Goal: Task Accomplishment & Management: Manage account settings

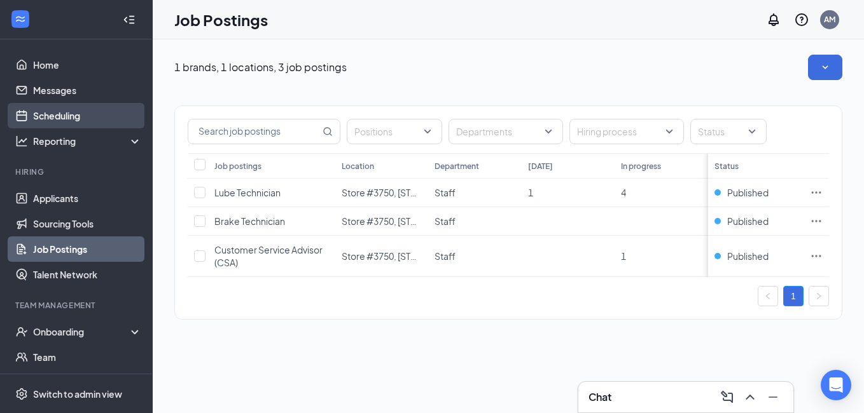
click at [62, 112] on link "Scheduling" at bounding box center [87, 115] width 109 height 25
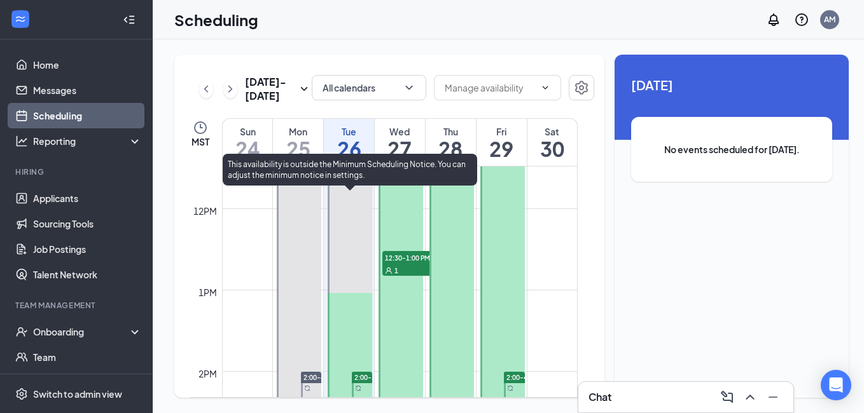
scroll to position [943, 0]
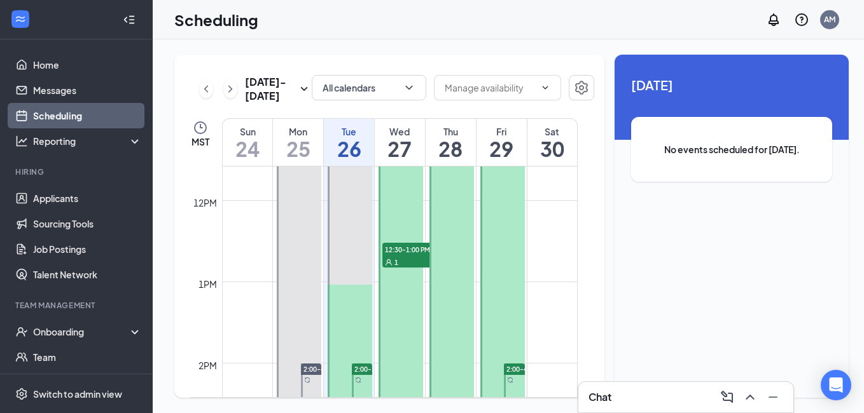
click at [390, 262] on icon "User" at bounding box center [388, 262] width 6 height 6
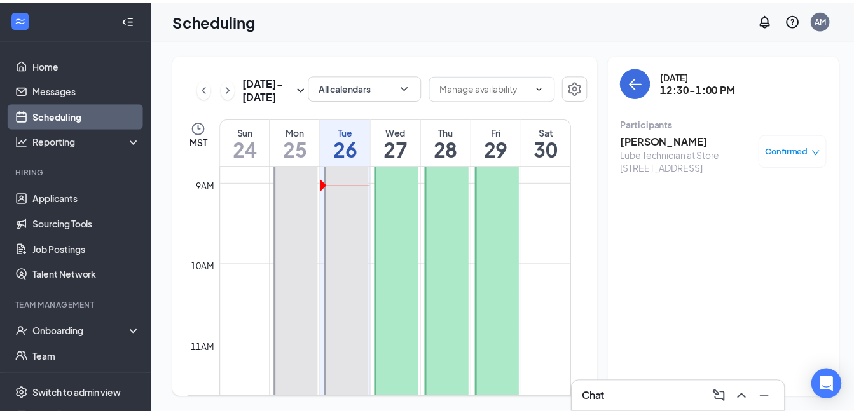
scroll to position [689, 0]
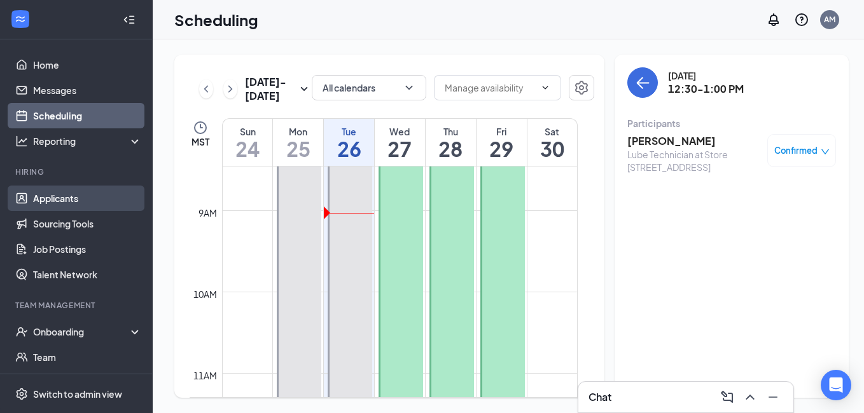
click at [59, 198] on link "Applicants" at bounding box center [87, 198] width 109 height 25
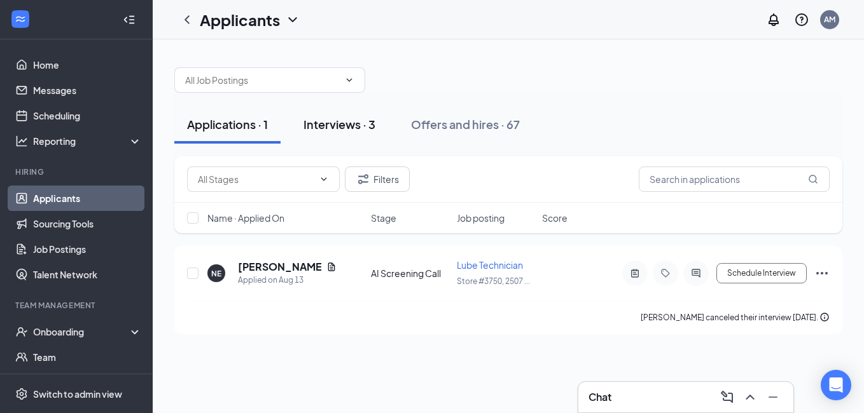
click at [355, 123] on div "Interviews · 3" at bounding box center [339, 124] width 72 height 16
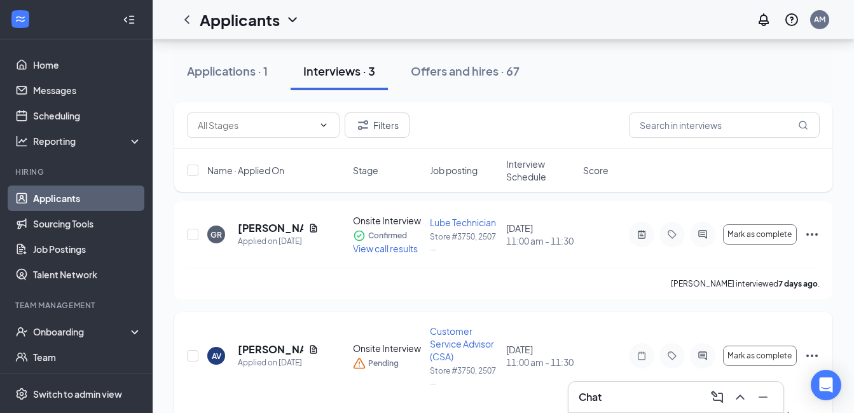
scroll to position [138, 0]
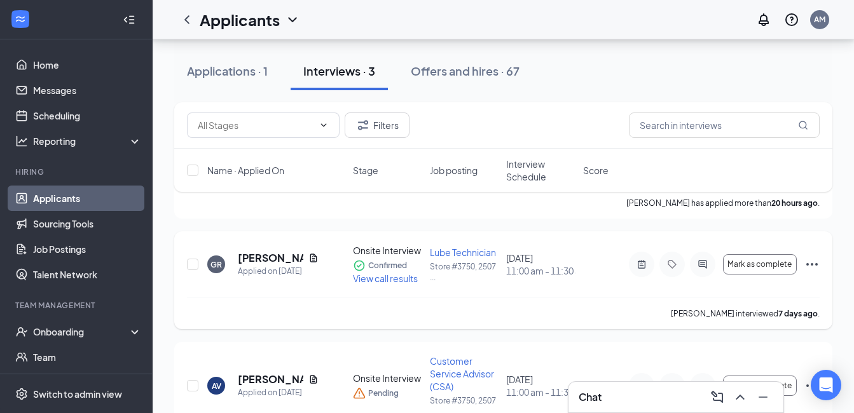
click at [815, 263] on icon "Ellipses" at bounding box center [811, 264] width 15 height 15
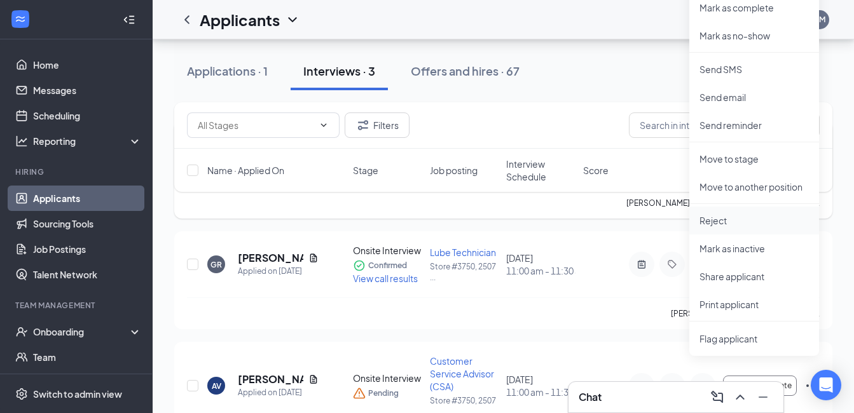
click at [720, 220] on p "Reject" at bounding box center [753, 220] width 109 height 13
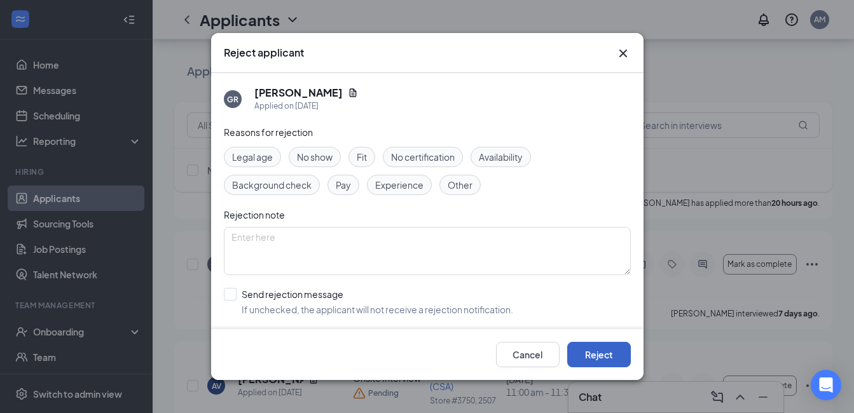
click at [589, 352] on button "Reject" at bounding box center [599, 354] width 64 height 25
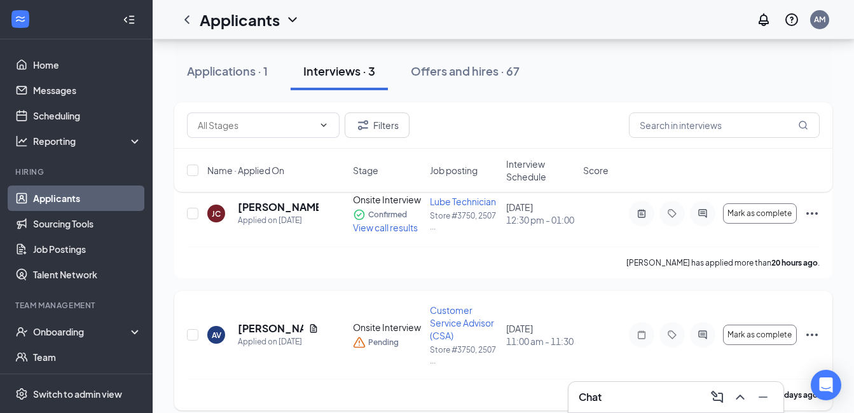
scroll to position [91, 0]
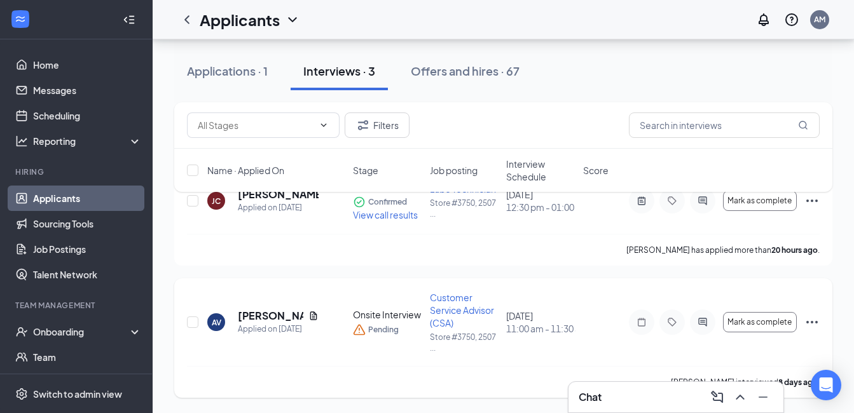
click at [813, 326] on icon "Ellipses" at bounding box center [811, 322] width 15 height 15
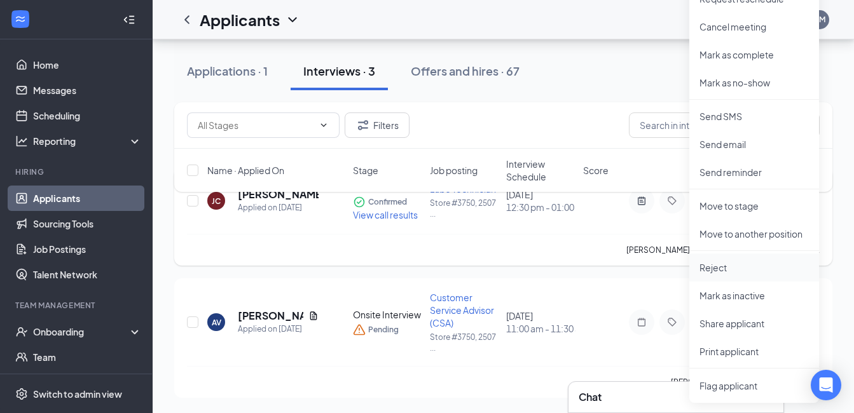
click at [713, 274] on li "Reject" at bounding box center [754, 268] width 130 height 28
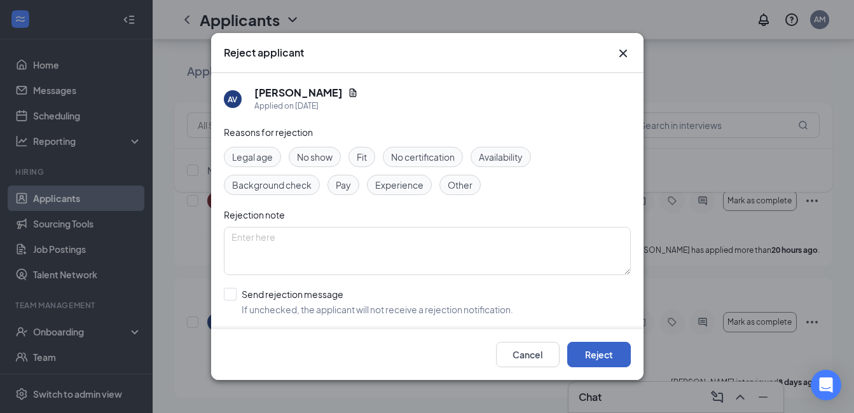
click at [615, 352] on button "Reject" at bounding box center [599, 354] width 64 height 25
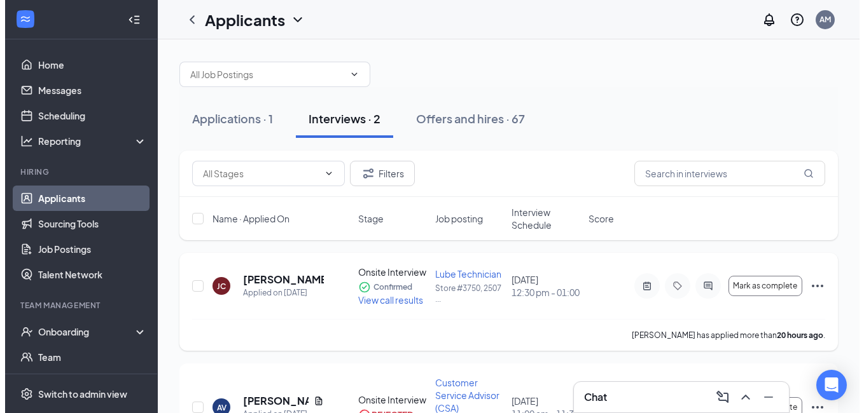
scroll to position [0, 0]
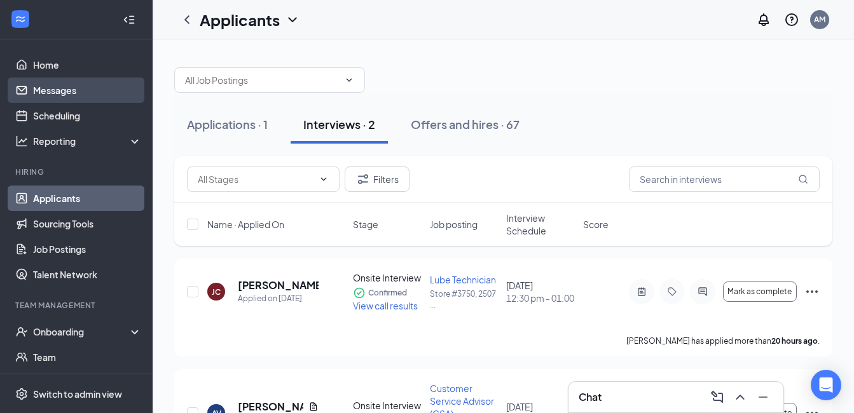
click at [45, 93] on link "Messages" at bounding box center [87, 90] width 109 height 25
